Goal: Register for event/course

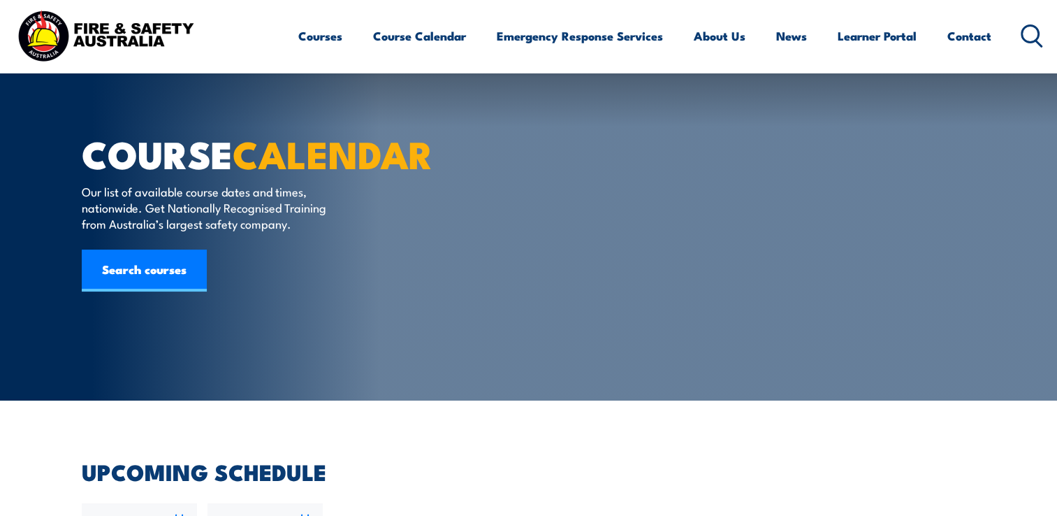
scroll to position [210, 0]
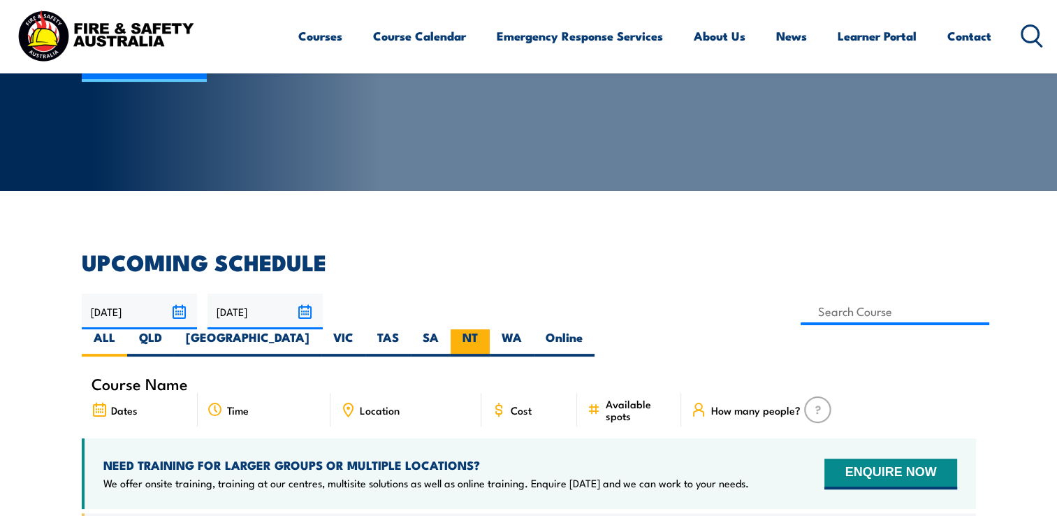
click at [490, 329] on label "NT" at bounding box center [470, 342] width 39 height 27
click at [487, 329] on input "NT" at bounding box center [482, 333] width 9 height 9
radio input "true"
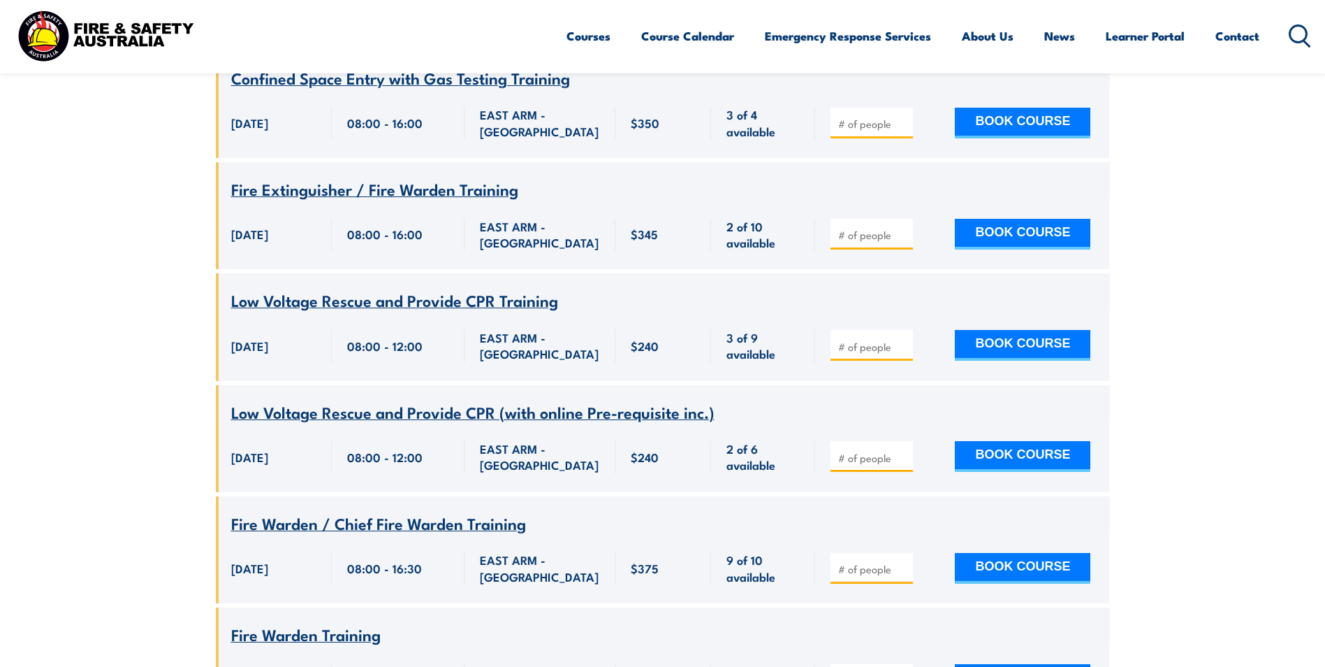
scroll to position [671, 0]
click at [347, 177] on span "Fire Extinguisher / Fire Warden Training" at bounding box center [374, 189] width 287 height 24
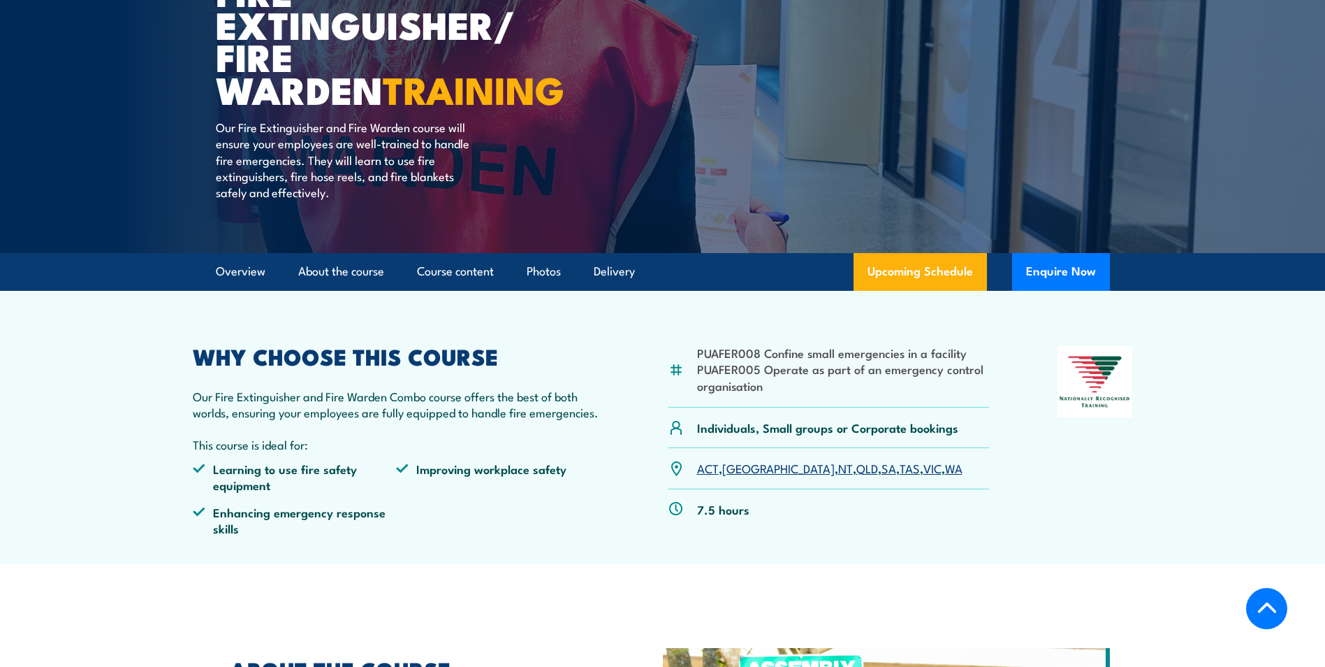
scroll to position [140, 0]
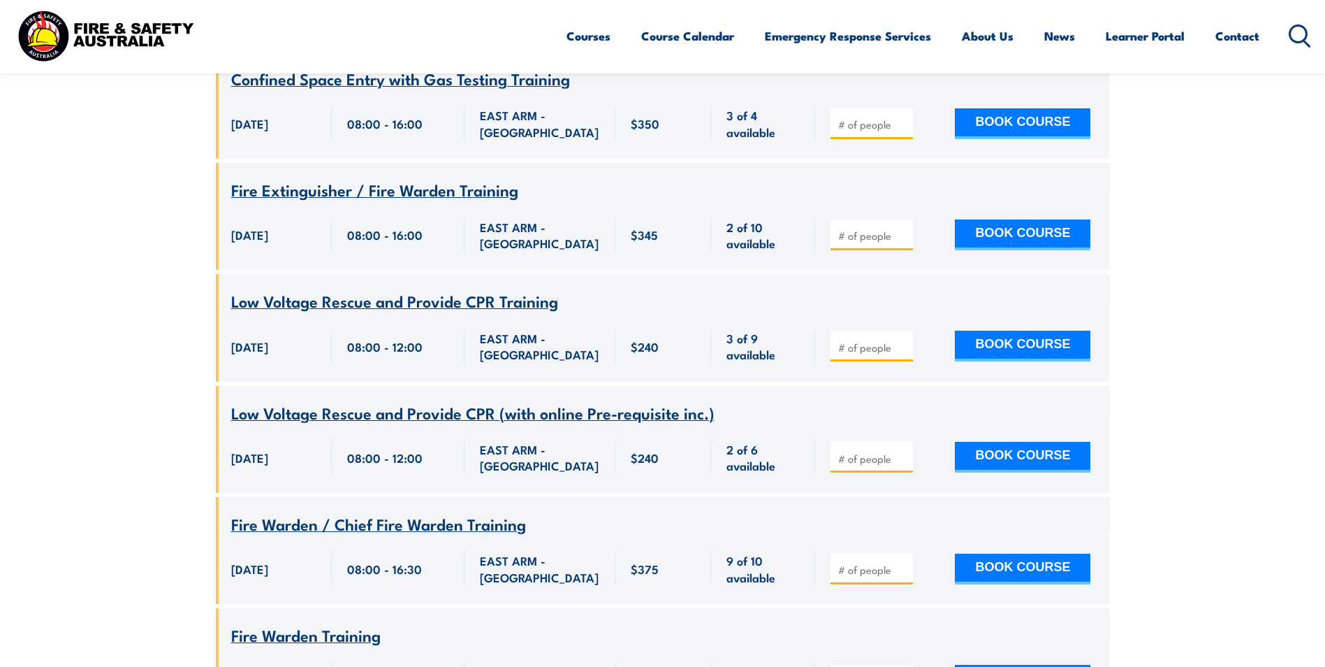
scroll to position [741, 0]
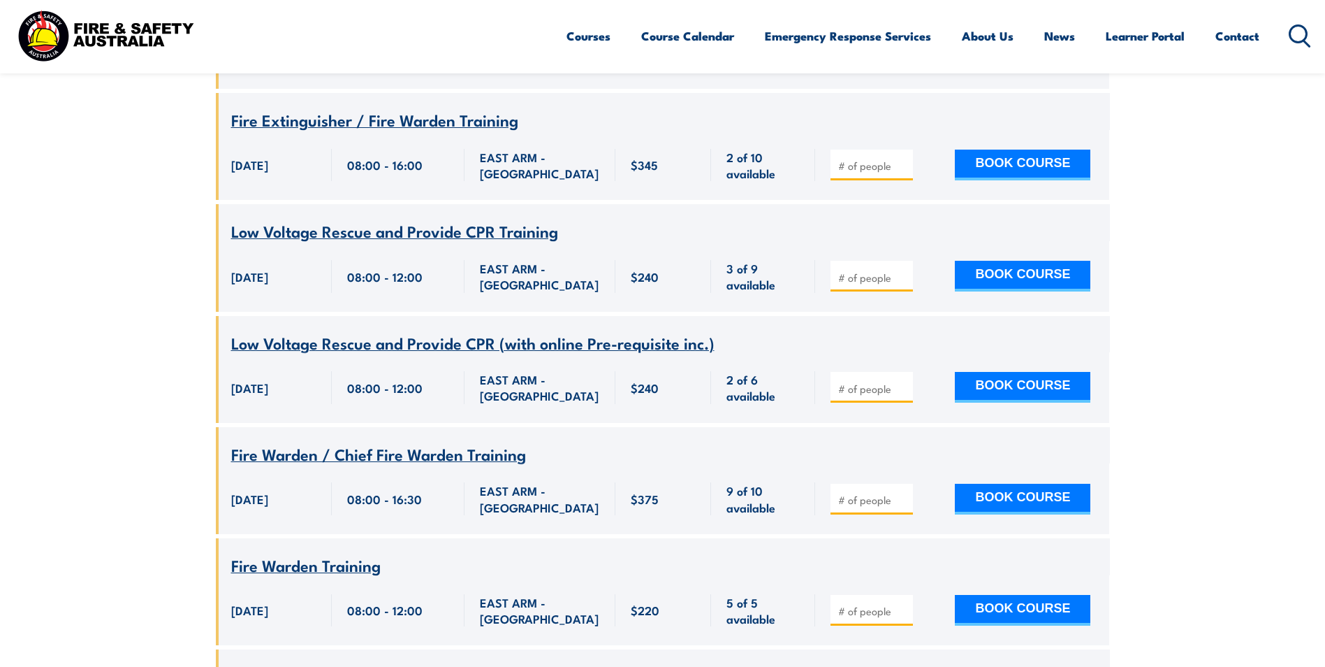
click at [316, 553] on span "Fire Warden Training" at bounding box center [306, 565] width 150 height 24
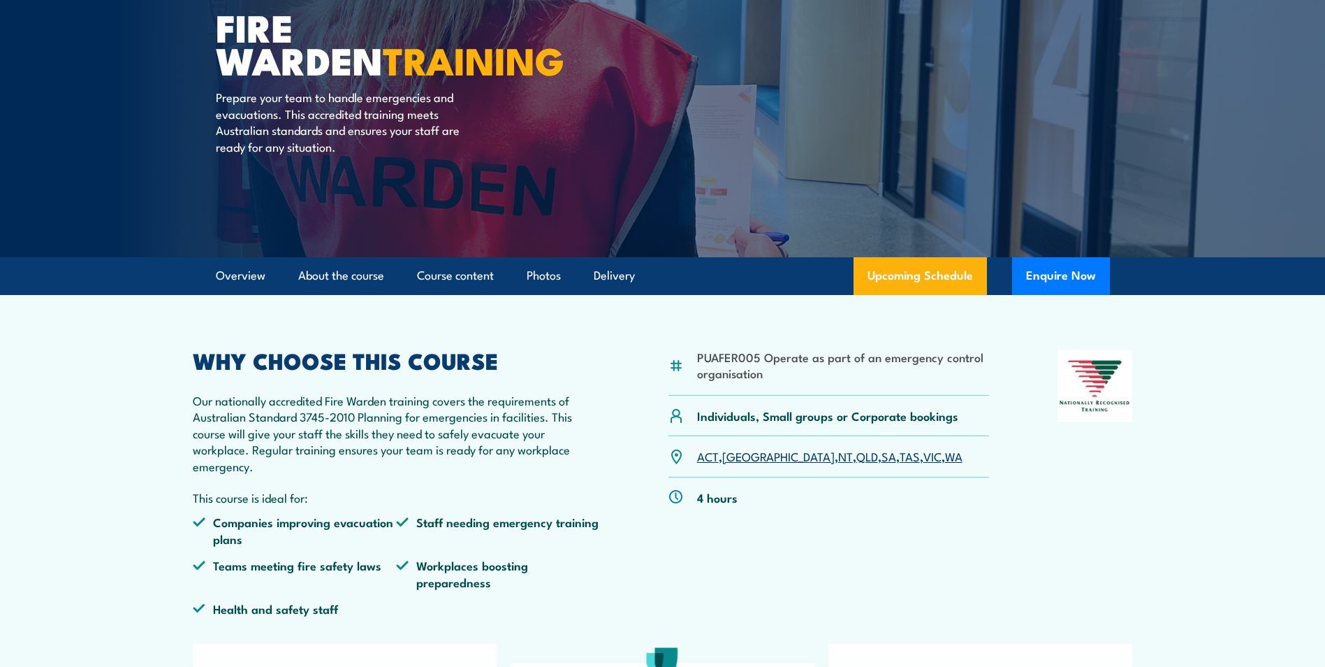
scroll to position [140, 0]
